Goal: Task Accomplishment & Management: Manage account settings

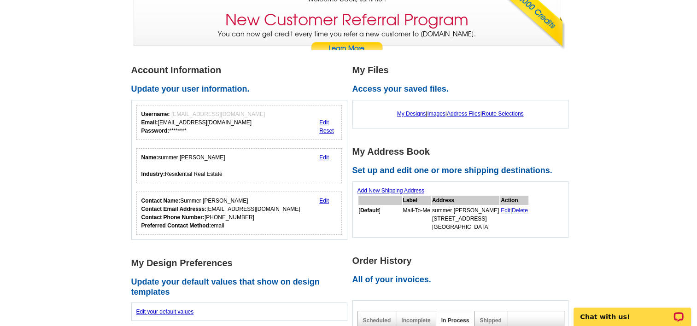
scroll to position [79, 0]
click at [501, 211] on link "Edit" at bounding box center [506, 211] width 10 height 6
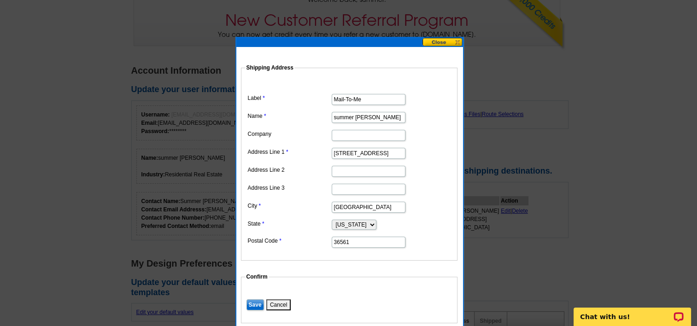
click at [382, 153] on input "[STREET_ADDRESS]" at bounding box center [369, 153] width 74 height 11
type input "4"
type input "[STREET_ADDRESS]"
click at [258, 304] on input "Save" at bounding box center [255, 304] width 18 height 11
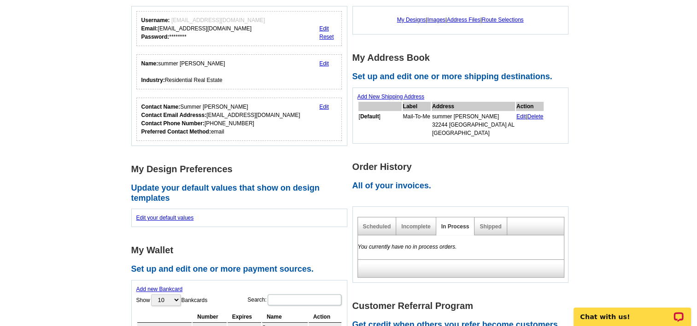
scroll to position [174, 0]
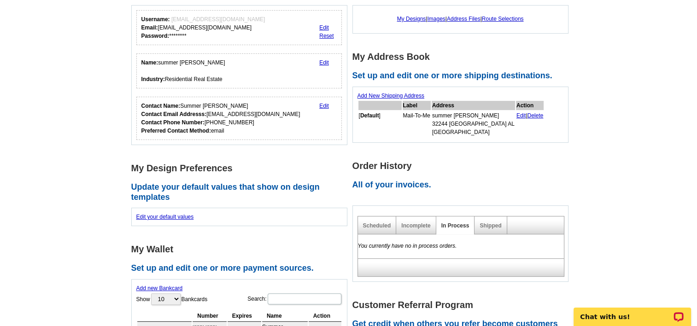
click at [576, 203] on main "Account Information Update your user information. Username: [EMAIL_ADDRESS][DOM…" at bounding box center [348, 260] width 697 height 611
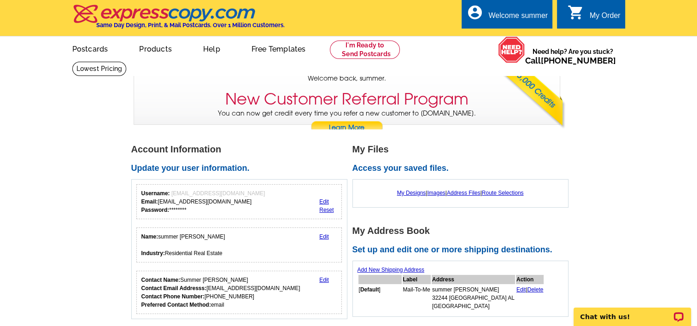
scroll to position [0, 0]
click at [98, 50] on link "Postcards" at bounding box center [90, 48] width 64 height 22
